Goal: Task Accomplishment & Management: Manage account settings

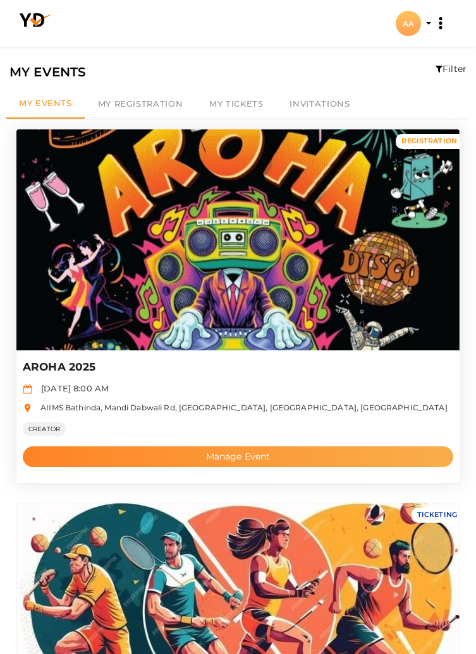
click at [142, 458] on button "Manage Event" at bounding box center [238, 457] width 430 height 21
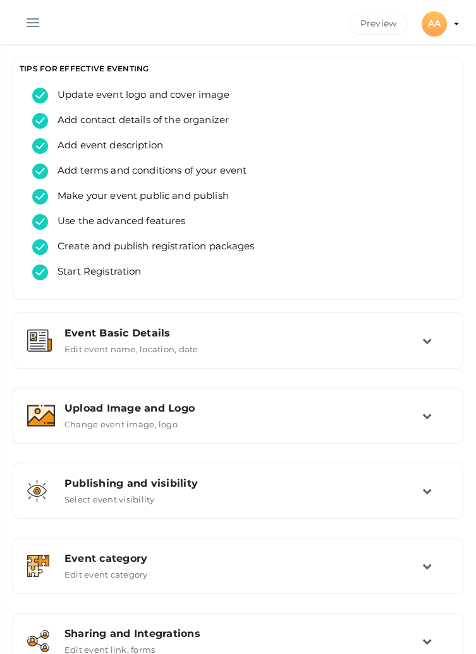
click at [48, 20] on button "button" at bounding box center [32, 20] width 33 height 33
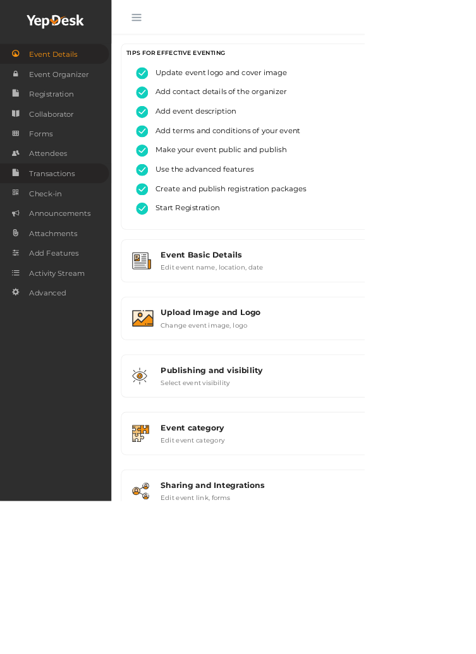
click at [81, 231] on span "Transactions" at bounding box center [68, 226] width 60 height 25
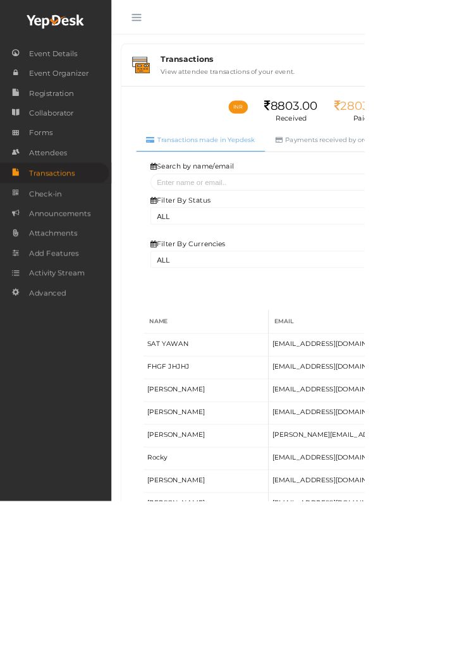
click at [172, 30] on button "button" at bounding box center [178, 20] width 33 height 33
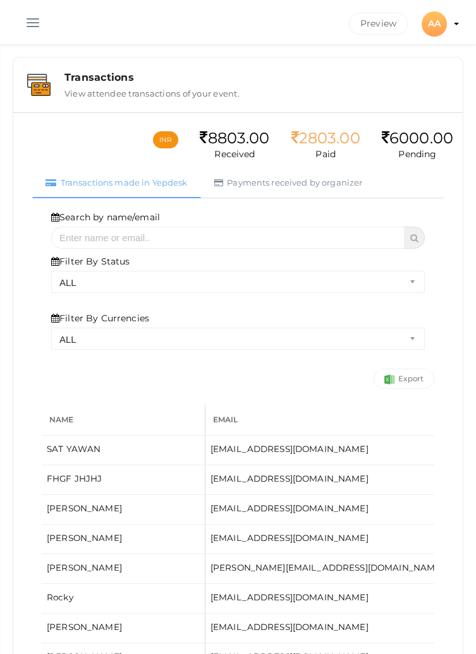
click at [25, 25] on button "button" at bounding box center [32, 20] width 33 height 33
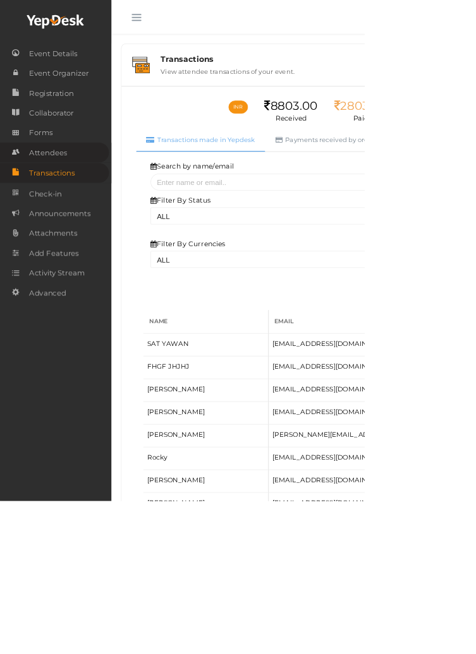
click at [59, 198] on span "Attendees" at bounding box center [62, 199] width 49 height 25
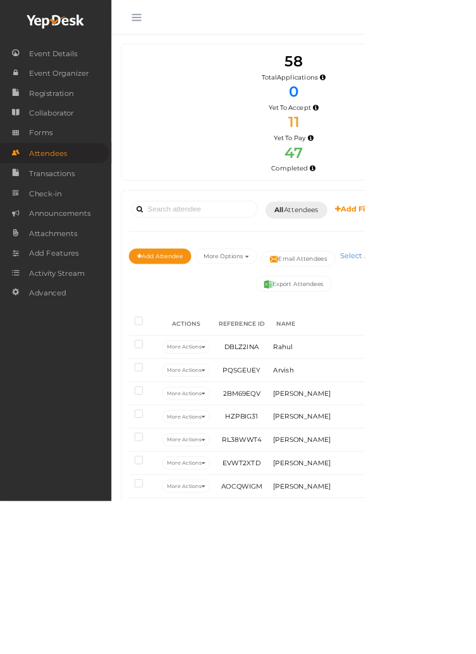
click at [178, 16] on button "button" at bounding box center [178, 20] width 33 height 33
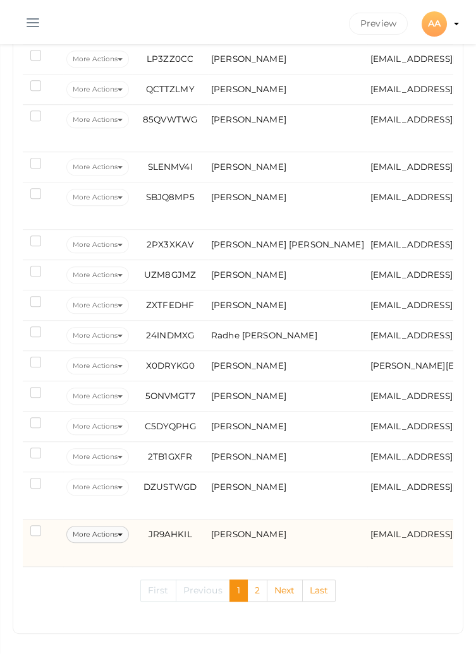
click at [100, 526] on button "More Actions" at bounding box center [97, 534] width 63 height 17
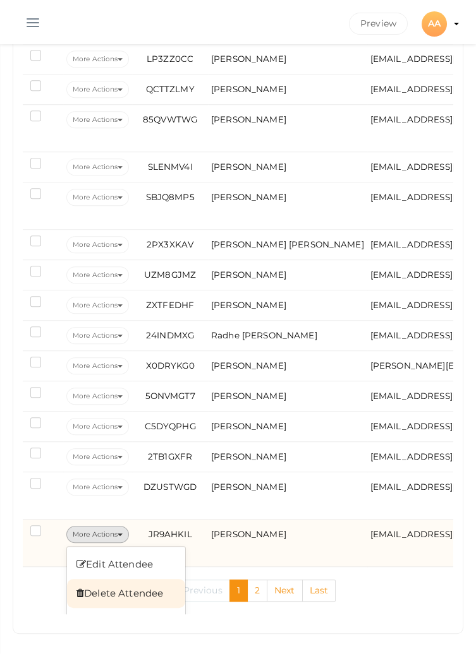
click at [100, 586] on link "Delete Attendee" at bounding box center [126, 593] width 118 height 29
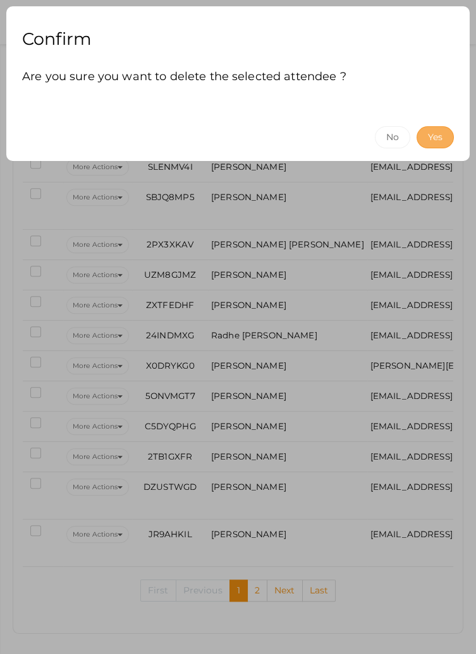
click at [434, 138] on button "Yes" at bounding box center [434, 137] width 37 height 22
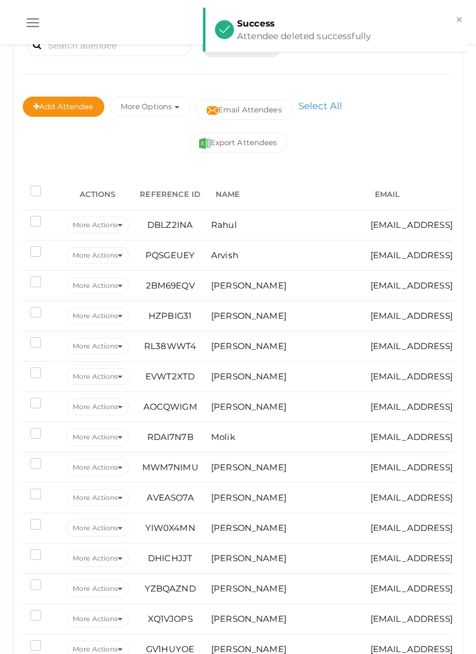
scroll to position [1507, 0]
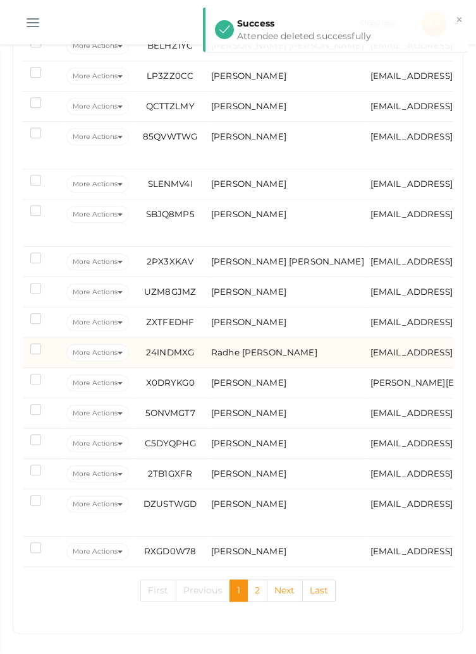
click at [140, 339] on td "24INDMXG" at bounding box center [170, 353] width 76 height 30
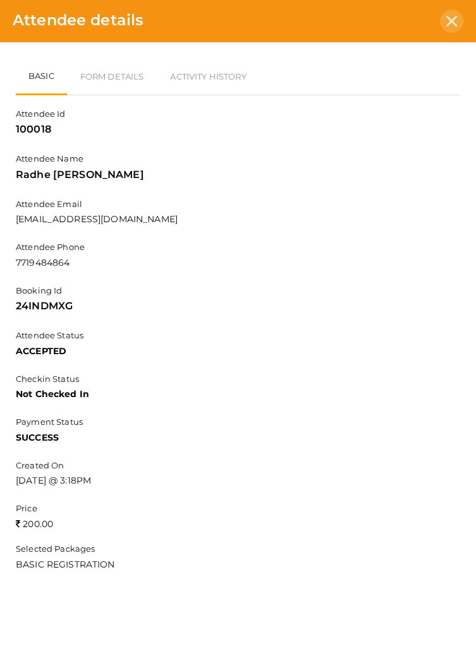
click at [449, 18] on icon at bounding box center [451, 21] width 11 height 11
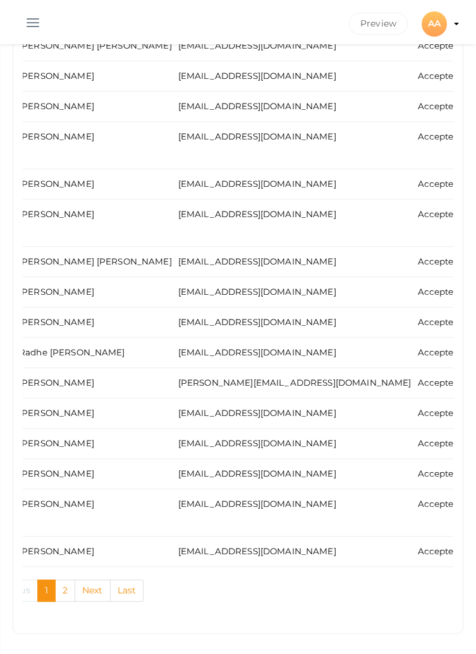
scroll to position [0, 0]
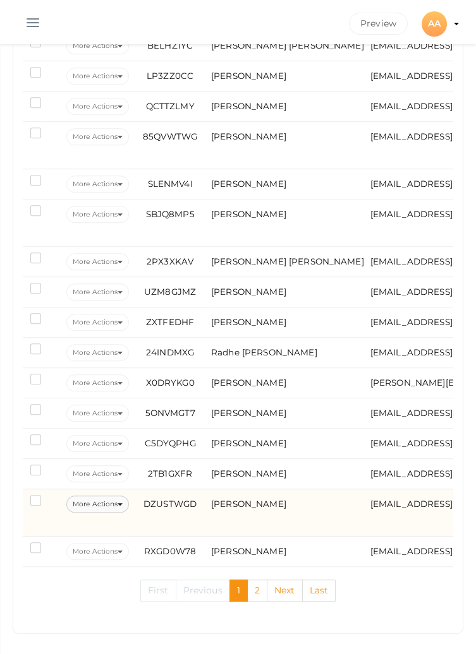
click at [112, 505] on button "More Actions" at bounding box center [97, 504] width 63 height 17
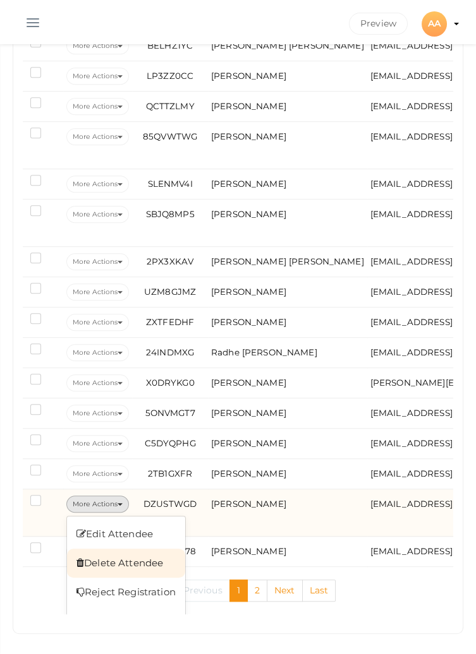
click at [121, 561] on link "Delete Attendee" at bounding box center [126, 563] width 118 height 29
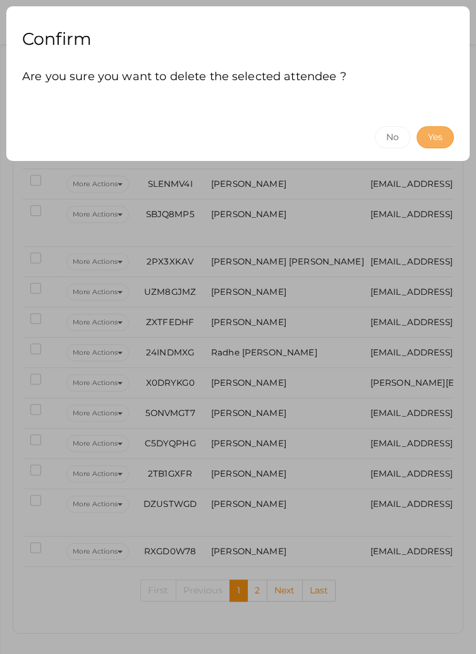
click at [435, 143] on button "Yes" at bounding box center [434, 137] width 37 height 22
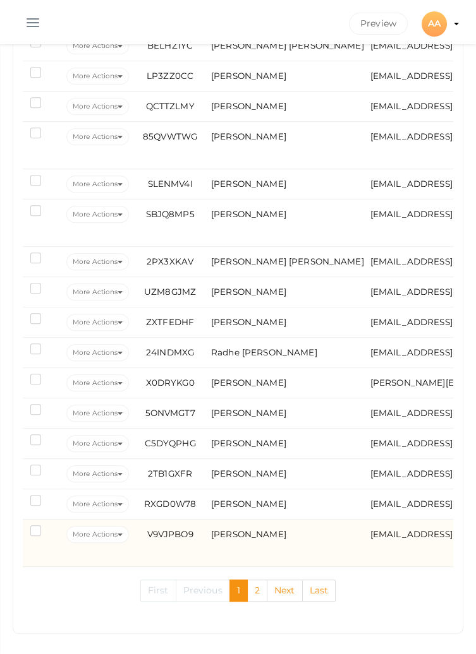
click at [34, 527] on label at bounding box center [38, 532] width 16 height 13
click at [18, 529] on input "checkbox" at bounding box center [18, 529] width 0 height 0
click at [117, 526] on button "More Actions" at bounding box center [97, 534] width 63 height 17
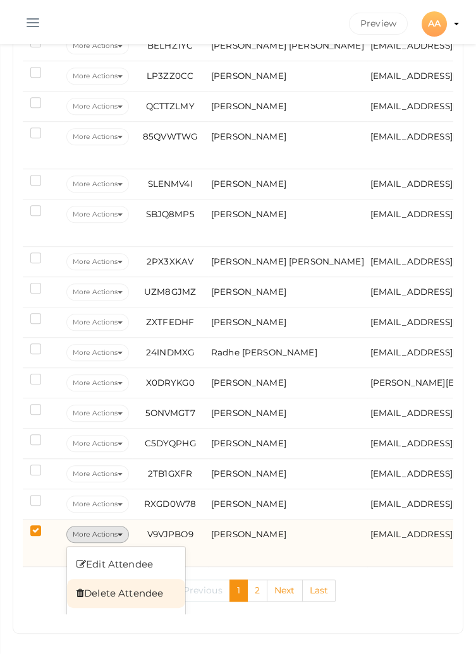
click at [116, 592] on link "Delete Attendee" at bounding box center [126, 593] width 118 height 29
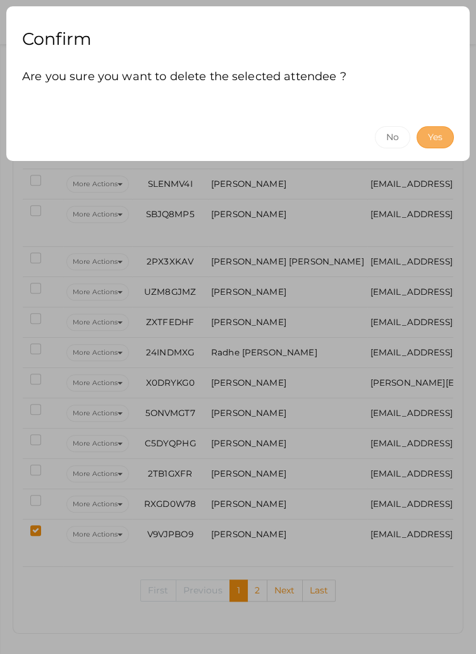
click at [431, 138] on button "Yes" at bounding box center [434, 137] width 37 height 22
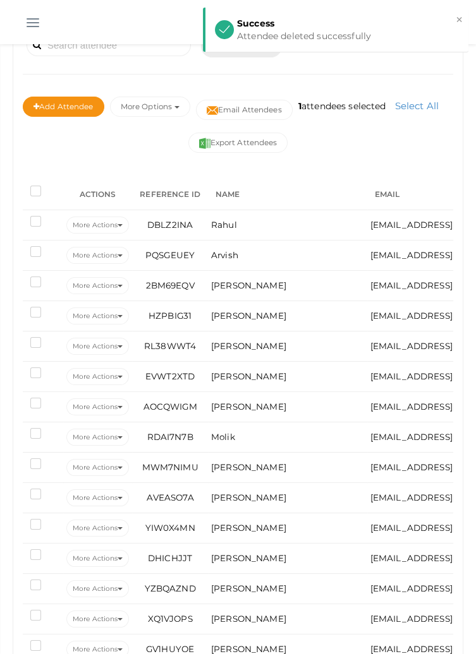
scroll to position [1507, 0]
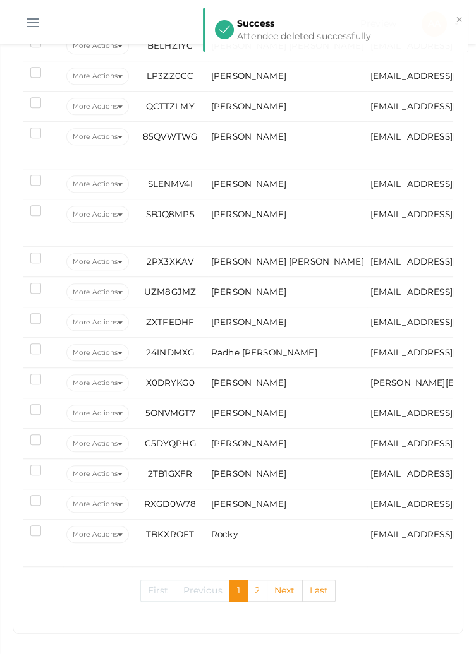
click at [450, 21] on button "AA AA AROHA AIIMS [EMAIL_ADDRESS][DOMAIN_NAME] Personal Profile My Events Admin…" at bounding box center [434, 23] width 33 height 28
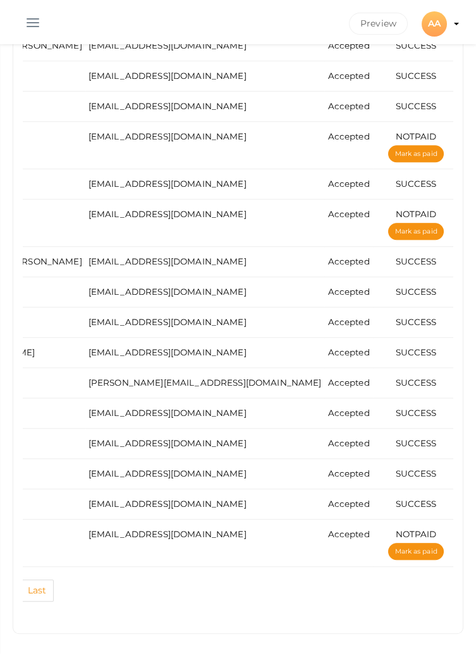
scroll to position [0, 0]
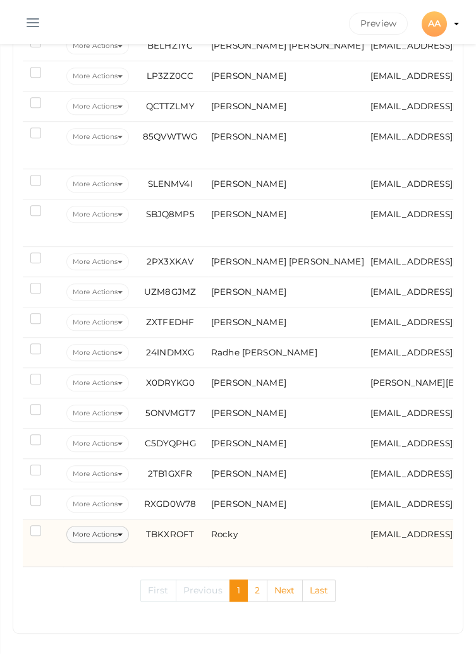
click at [109, 530] on button "More Actions" at bounding box center [97, 534] width 63 height 17
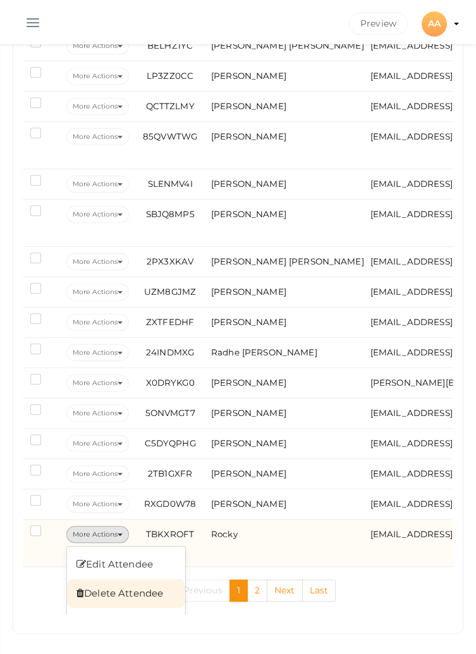
click at [107, 589] on link "Delete Attendee" at bounding box center [126, 593] width 118 height 29
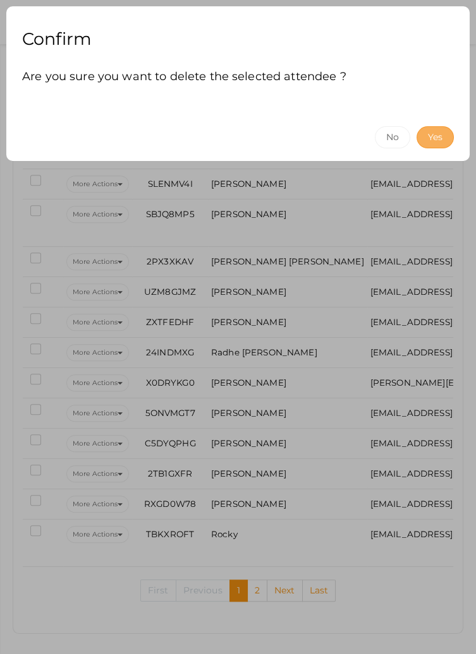
click at [433, 147] on button "Yes" at bounding box center [434, 137] width 37 height 22
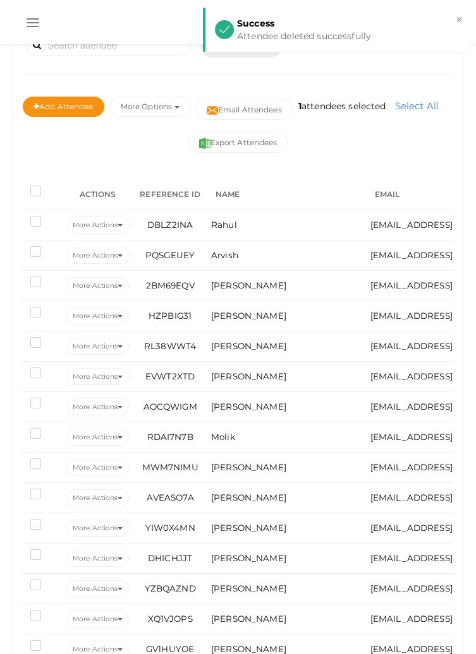
scroll to position [1507, 0]
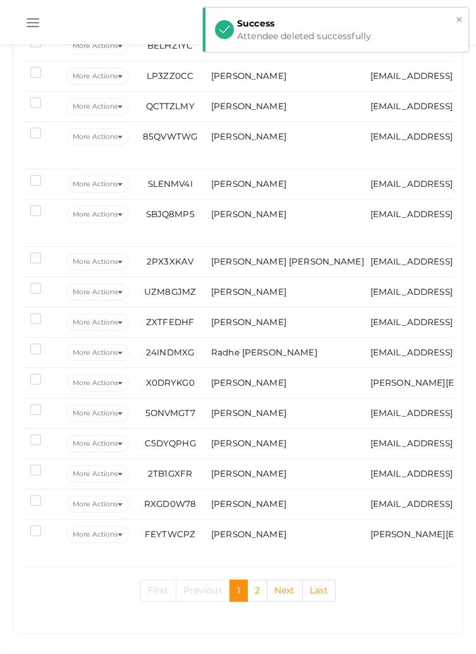
click at [455, 20] on button "×" at bounding box center [459, 20] width 8 height 15
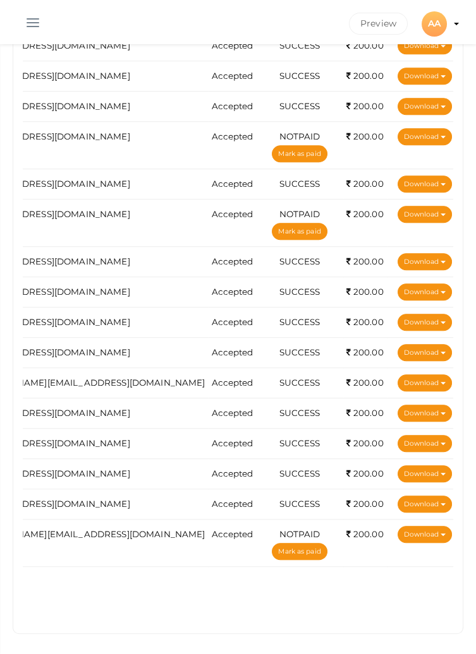
scroll to position [0, 0]
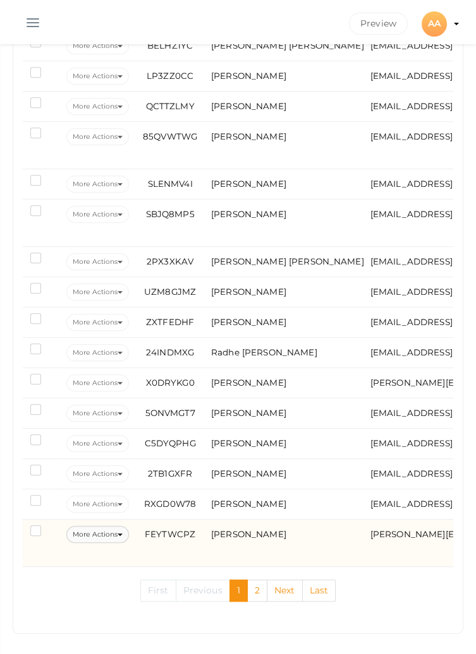
click at [100, 531] on button "More Actions" at bounding box center [97, 534] width 63 height 17
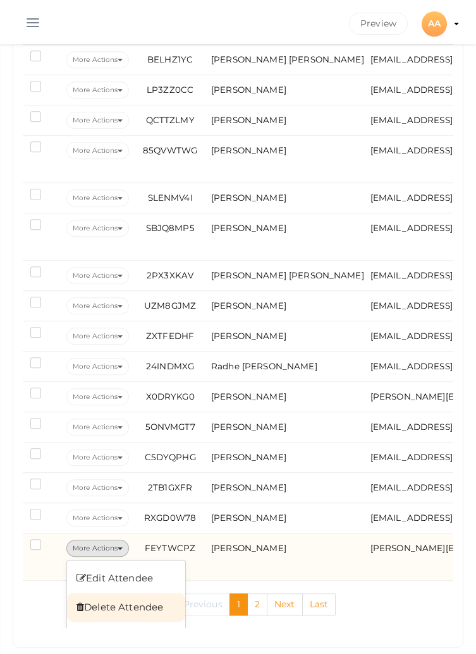
click at [97, 603] on link "Delete Attendee" at bounding box center [126, 607] width 118 height 29
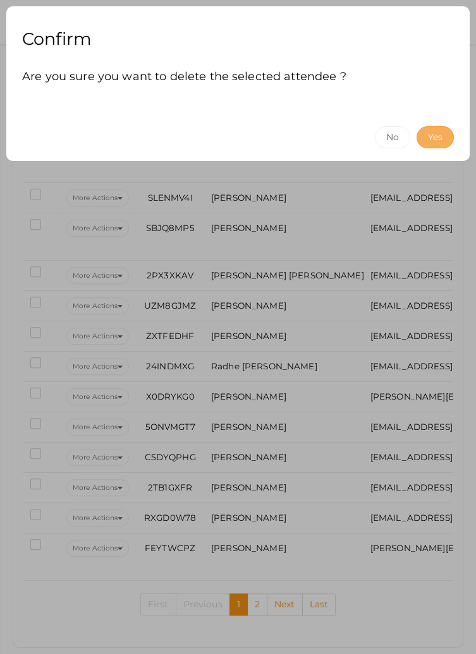
click at [434, 141] on button "Yes" at bounding box center [434, 137] width 37 height 22
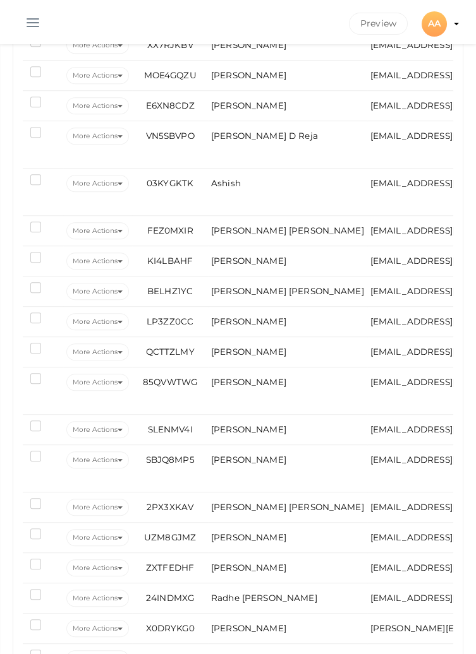
scroll to position [1266, 0]
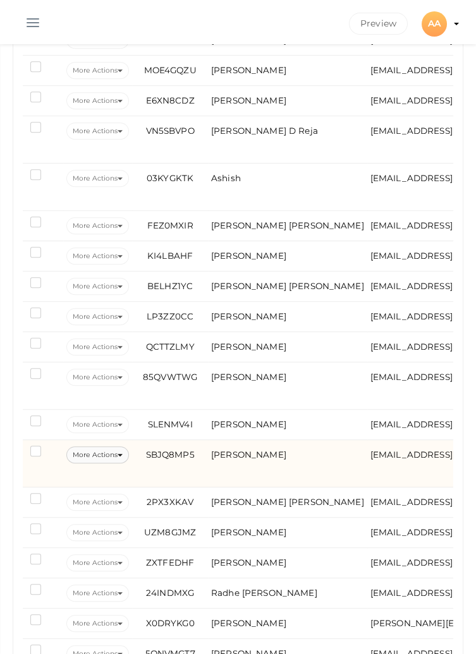
click at [101, 455] on button "More Actions" at bounding box center [97, 455] width 63 height 17
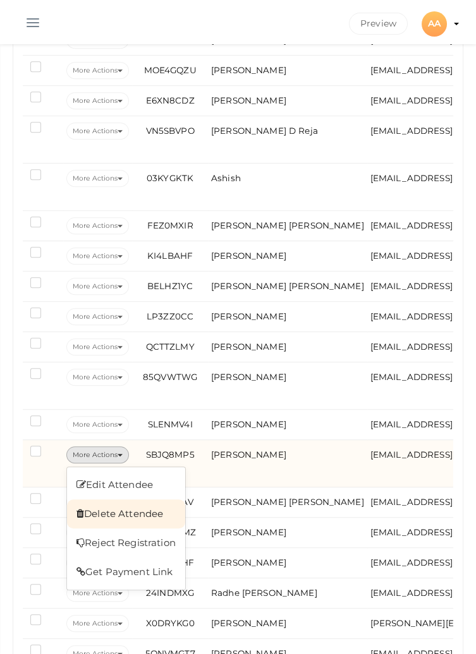
click at [119, 508] on link "Delete Attendee" at bounding box center [126, 514] width 118 height 29
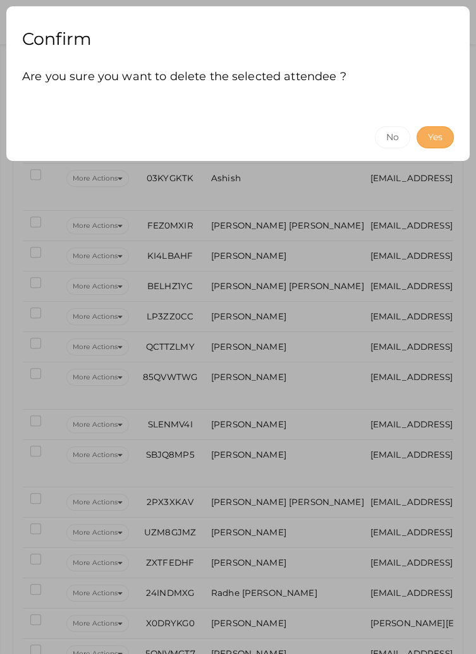
click at [436, 142] on button "Yes" at bounding box center [434, 137] width 37 height 22
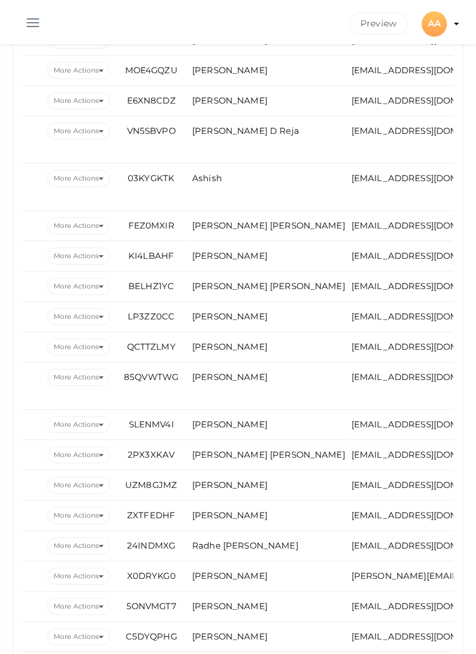
scroll to position [0, 0]
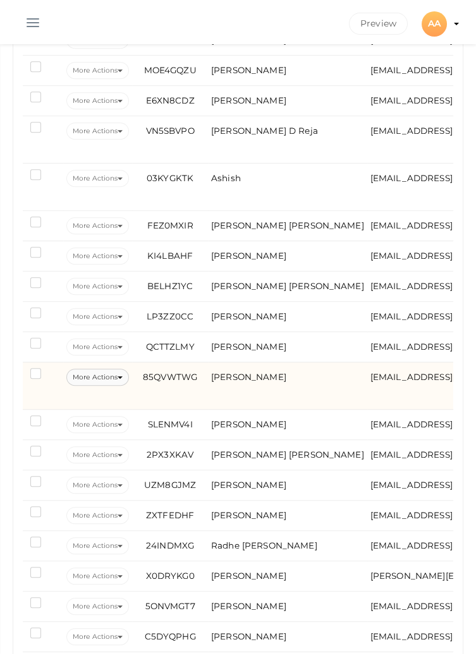
click at [114, 370] on button "More Actions" at bounding box center [97, 377] width 63 height 17
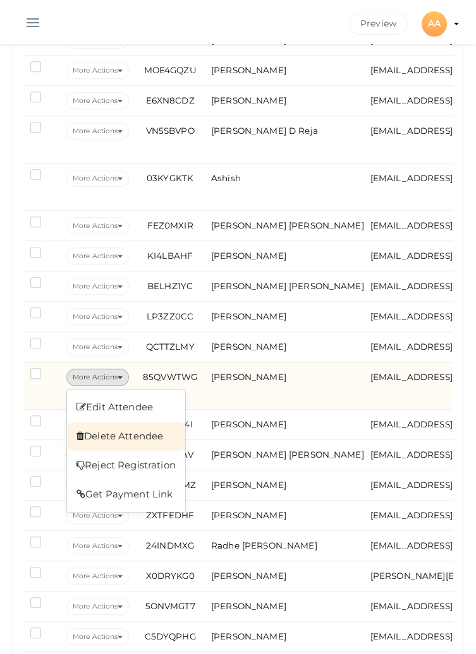
click at [135, 433] on link "Delete Attendee" at bounding box center [126, 436] width 118 height 29
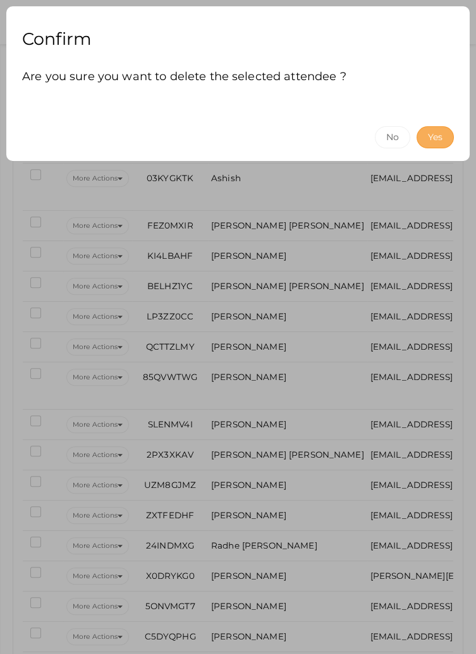
click at [435, 145] on button "Yes" at bounding box center [434, 137] width 37 height 22
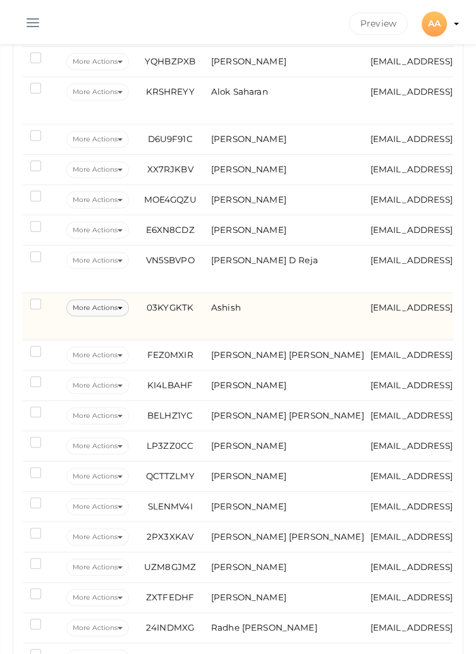
click at [88, 299] on button "More Actions" at bounding box center [97, 307] width 63 height 17
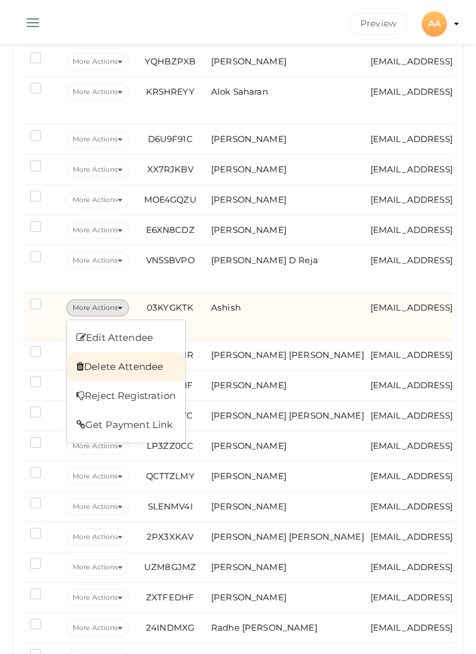
click at [88, 363] on link "Delete Attendee" at bounding box center [126, 367] width 118 height 29
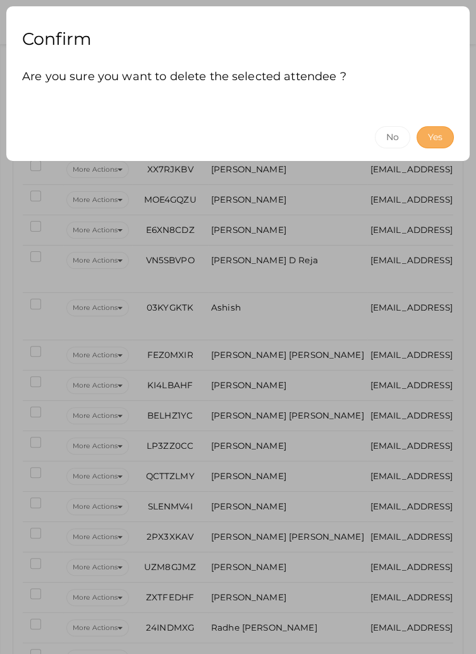
click at [430, 142] on button "Yes" at bounding box center [434, 137] width 37 height 22
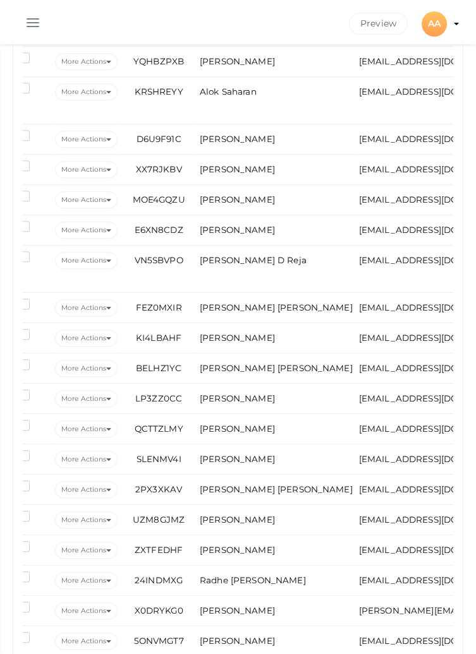
scroll to position [0, 10]
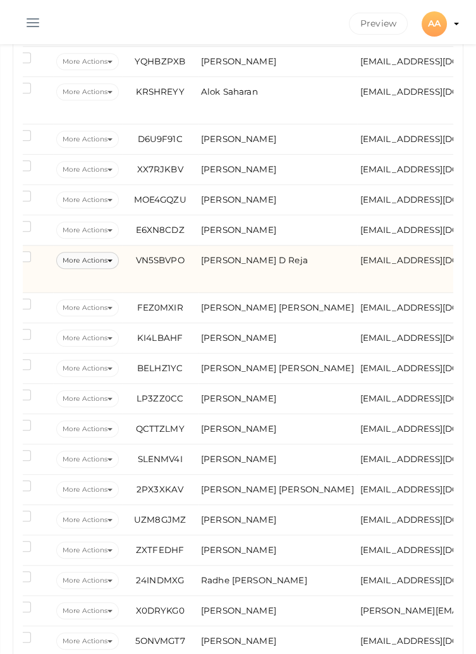
click at [107, 254] on button "More Actions" at bounding box center [87, 260] width 63 height 17
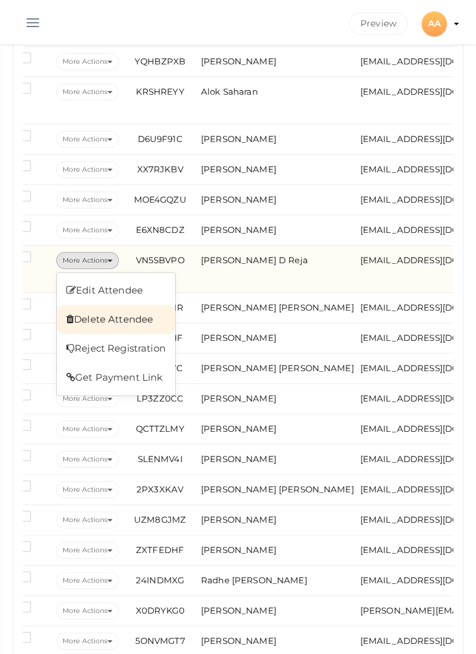
click at [131, 314] on link "Delete Attendee" at bounding box center [116, 319] width 118 height 29
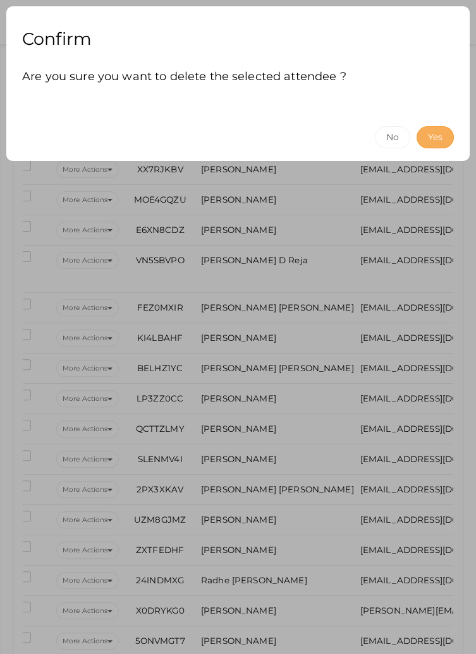
click at [432, 140] on button "Yes" at bounding box center [434, 137] width 37 height 22
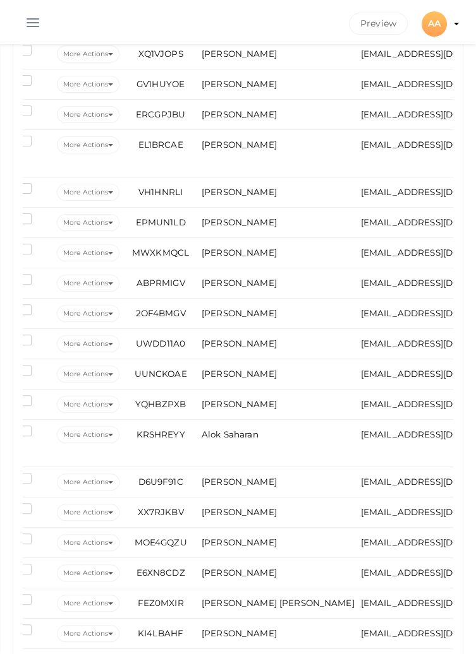
scroll to position [0, 0]
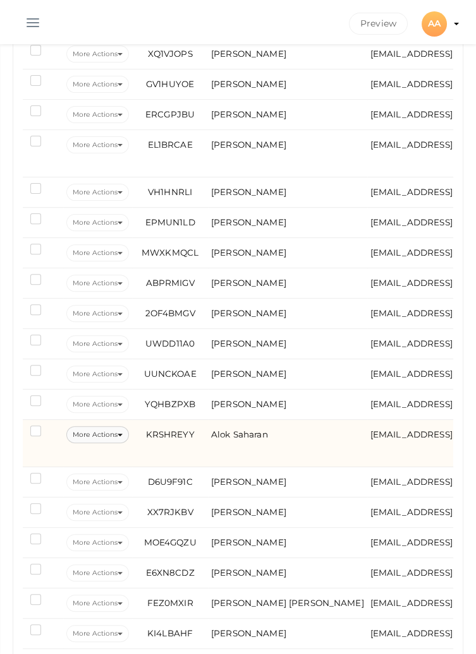
click at [114, 427] on button "More Actions" at bounding box center [97, 434] width 63 height 17
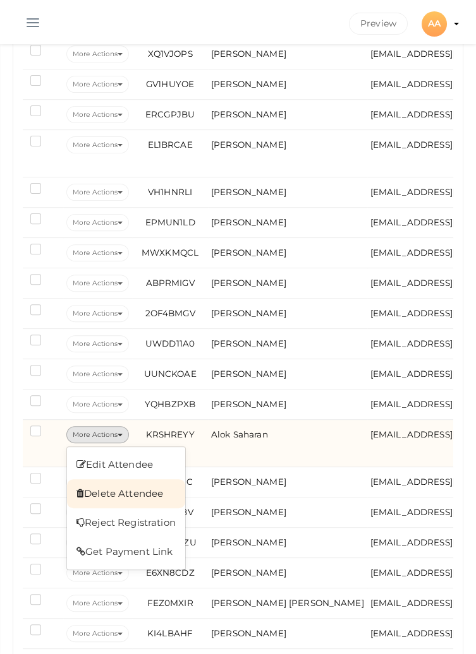
click at [148, 482] on link "Delete Attendee" at bounding box center [126, 493] width 118 height 29
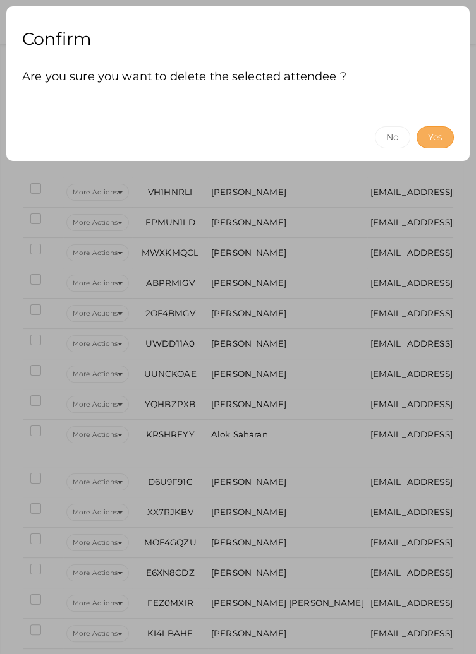
click at [431, 143] on button "Yes" at bounding box center [434, 137] width 37 height 22
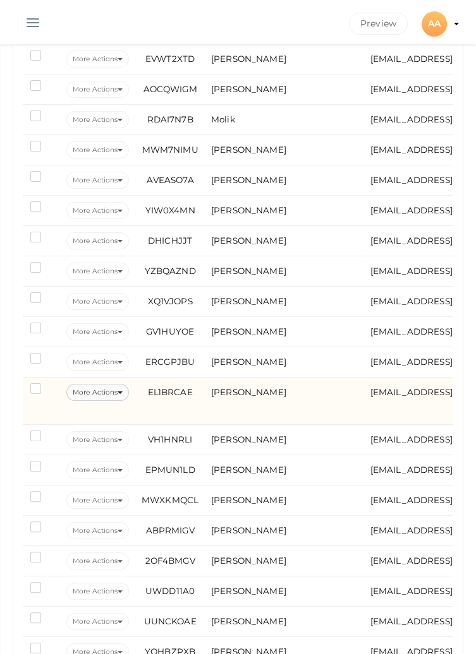
click at [91, 391] on button "More Actions" at bounding box center [97, 392] width 63 height 17
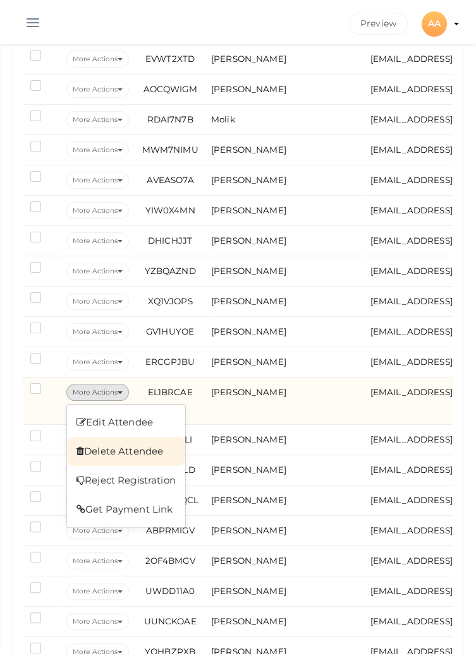
click at [104, 449] on link "Delete Attendee" at bounding box center [126, 451] width 118 height 29
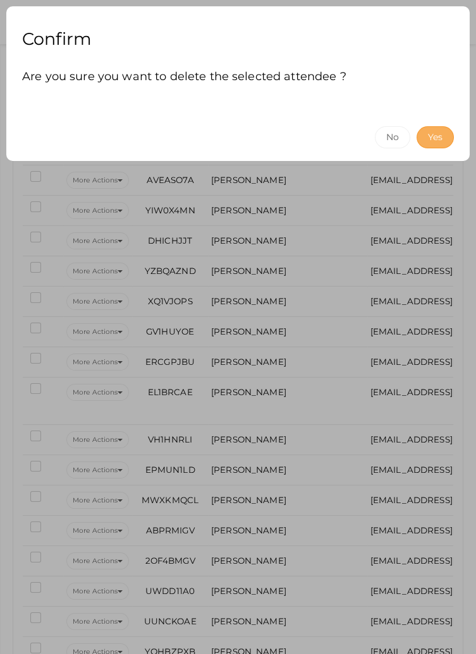
click at [425, 140] on button "Yes" at bounding box center [434, 137] width 37 height 22
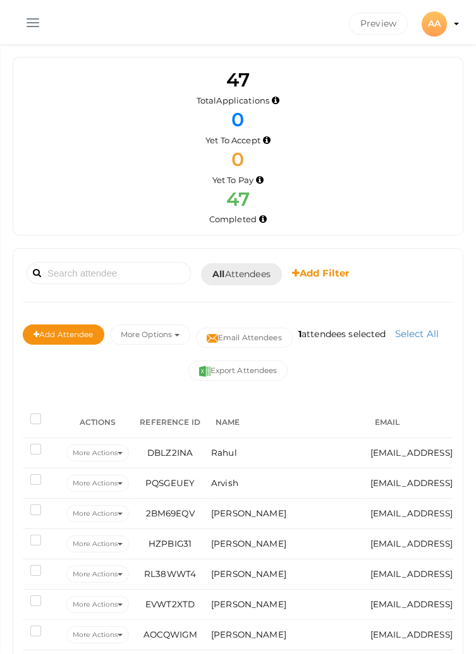
click at [37, 15] on button "button" at bounding box center [32, 20] width 33 height 33
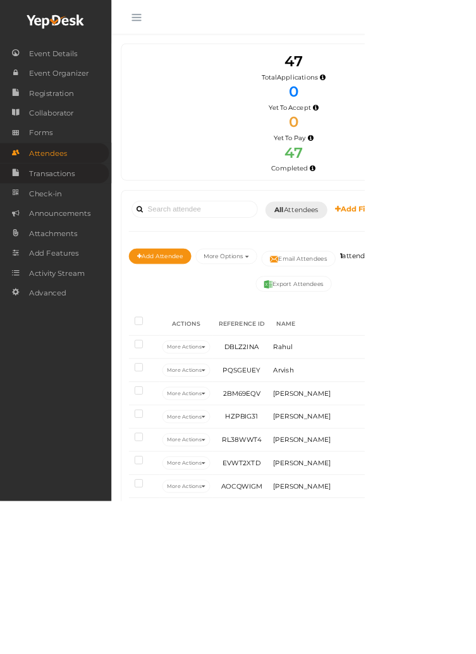
click at [93, 222] on span "Transactions" at bounding box center [68, 226] width 60 height 25
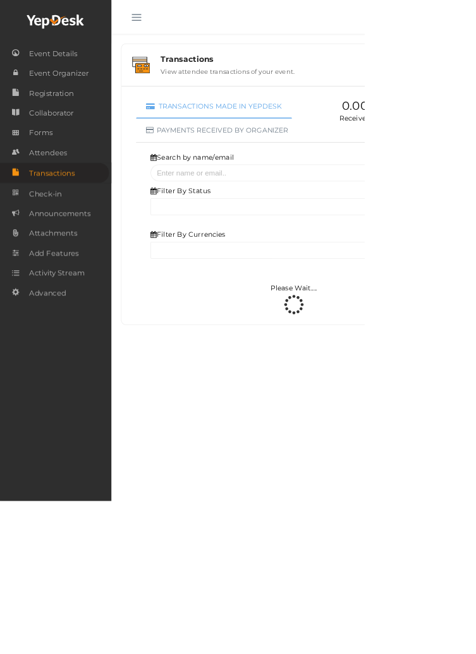
select select "ALL"
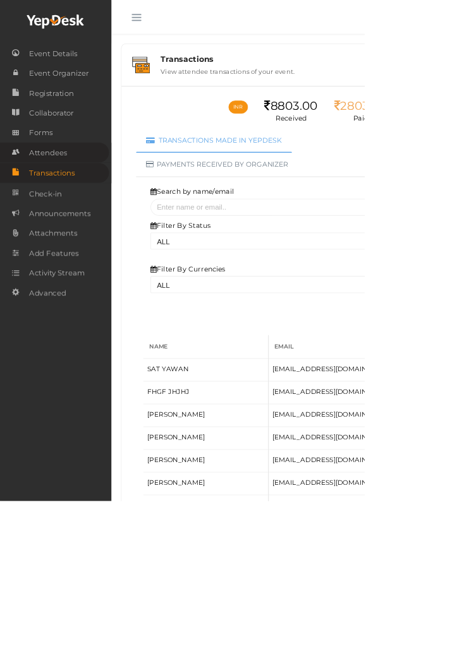
click at [93, 205] on link "Attendees" at bounding box center [71, 199] width 142 height 26
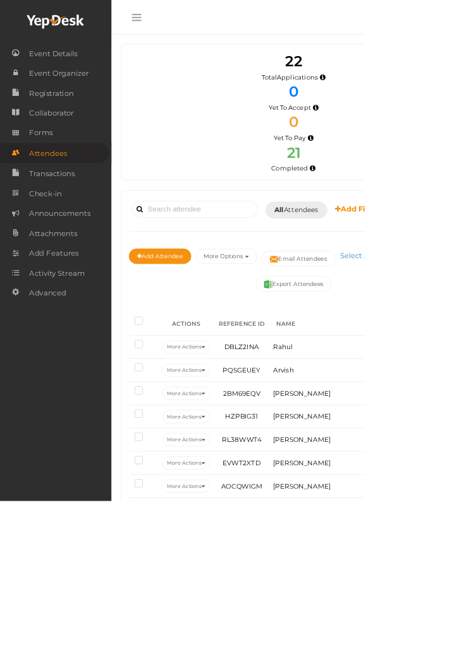
click at [177, 25] on button "button" at bounding box center [178, 20] width 33 height 33
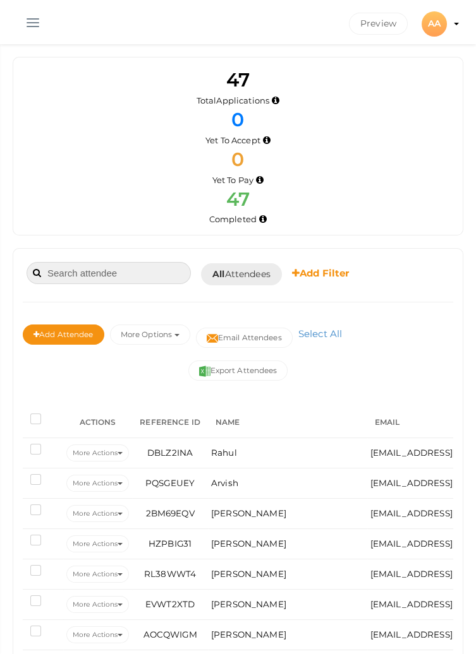
click at [100, 273] on input at bounding box center [109, 273] width 164 height 22
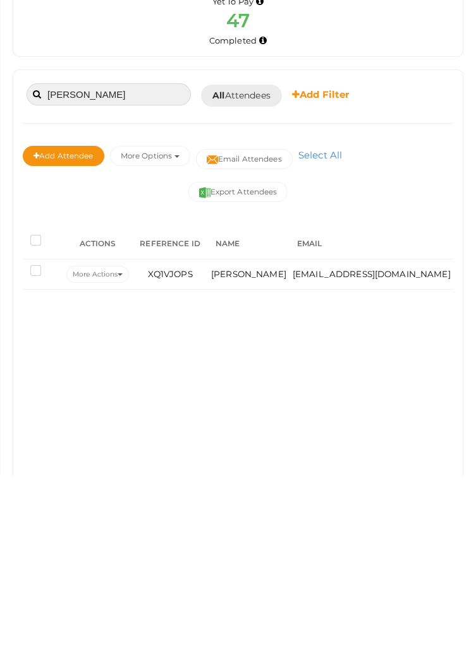
type input "[PERSON_NAME]"
